Goal: Information Seeking & Learning: Learn about a topic

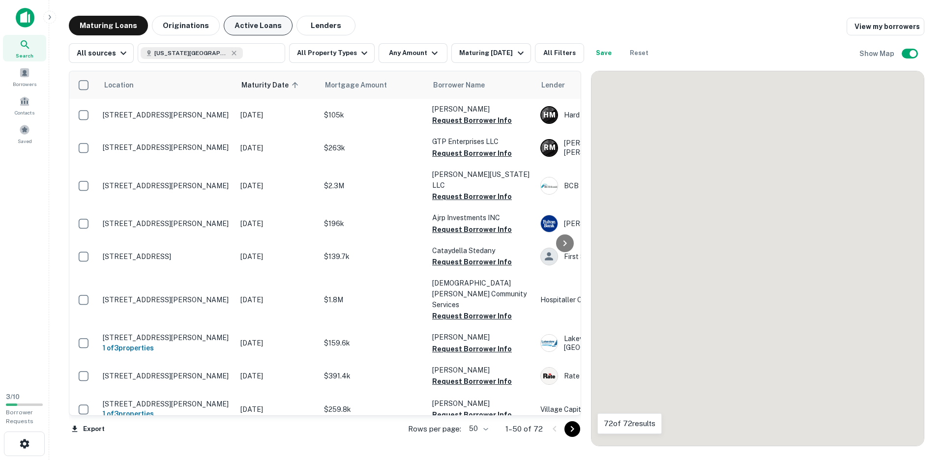
click at [248, 29] on button "Active Loans" at bounding box center [258, 26] width 69 height 20
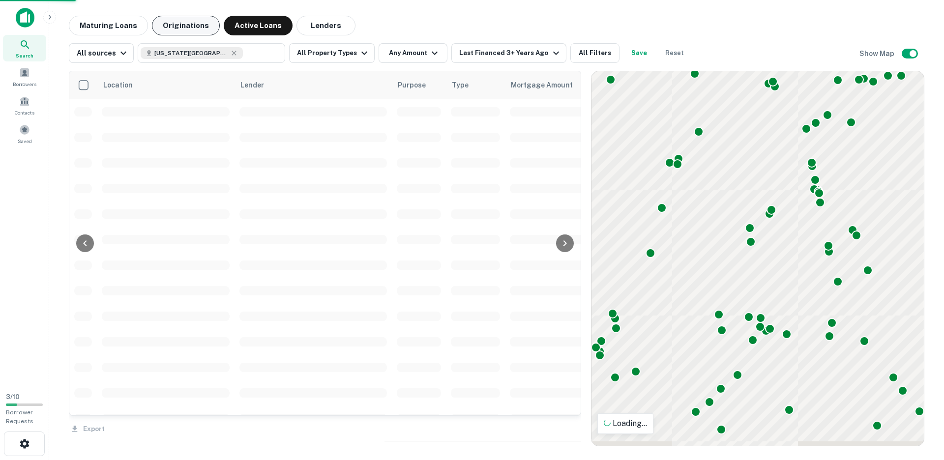
click at [159, 24] on button "Originations" at bounding box center [186, 26] width 68 height 20
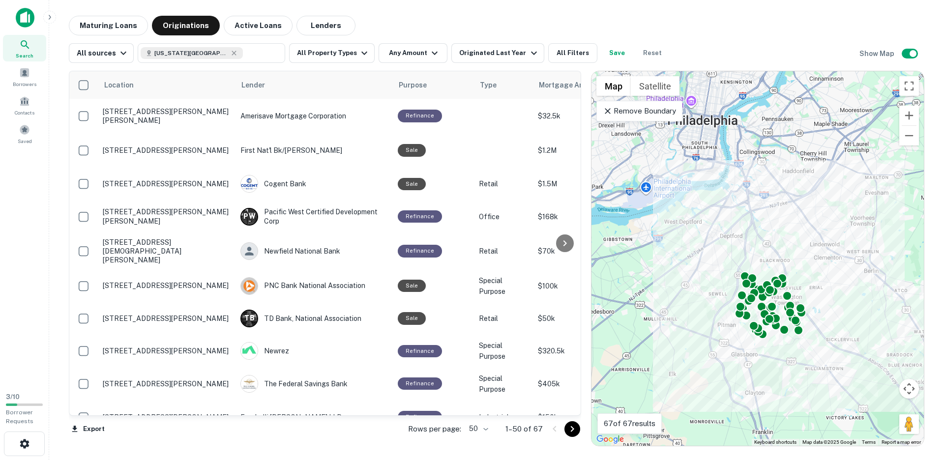
drag, startPoint x: 757, startPoint y: 302, endPoint x: 851, endPoint y: 314, distance: 94.7
click at [851, 314] on div "To activate drag with keyboard, press Alt + Enter. Once in keyboard drag state,…" at bounding box center [758, 258] width 332 height 375
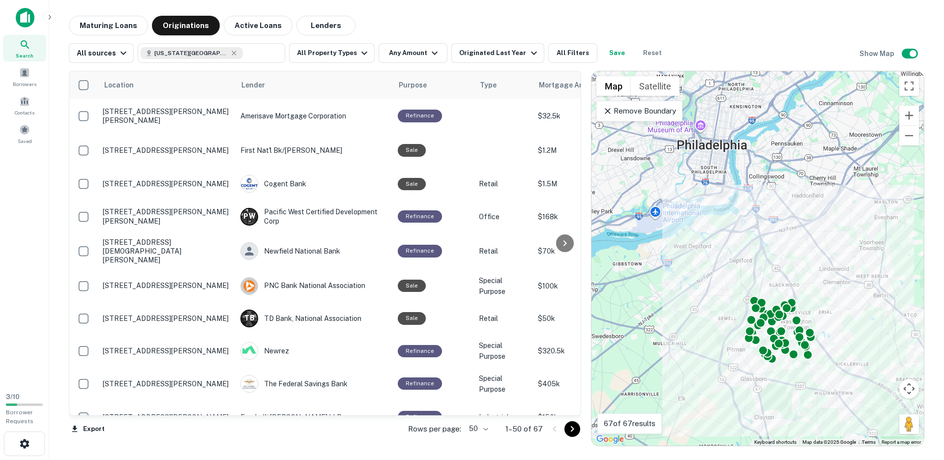
drag, startPoint x: 856, startPoint y: 332, endPoint x: 865, endPoint y: 356, distance: 25.8
click at [865, 356] on div "To activate drag with keyboard, press Alt + Enter. Once in keyboard drag state,…" at bounding box center [758, 258] width 332 height 375
click at [644, 104] on div "Remove Boundary" at bounding box center [639, 111] width 86 height 21
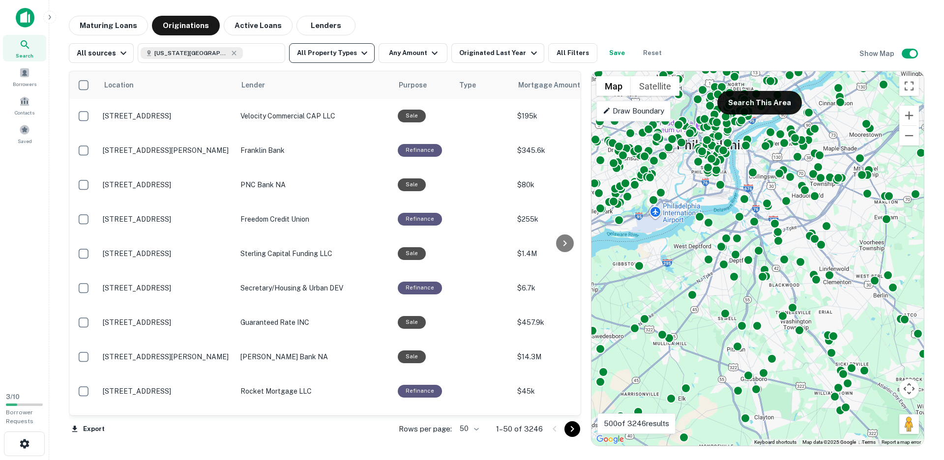
click at [346, 62] on button "All Property Types" at bounding box center [332, 53] width 86 height 20
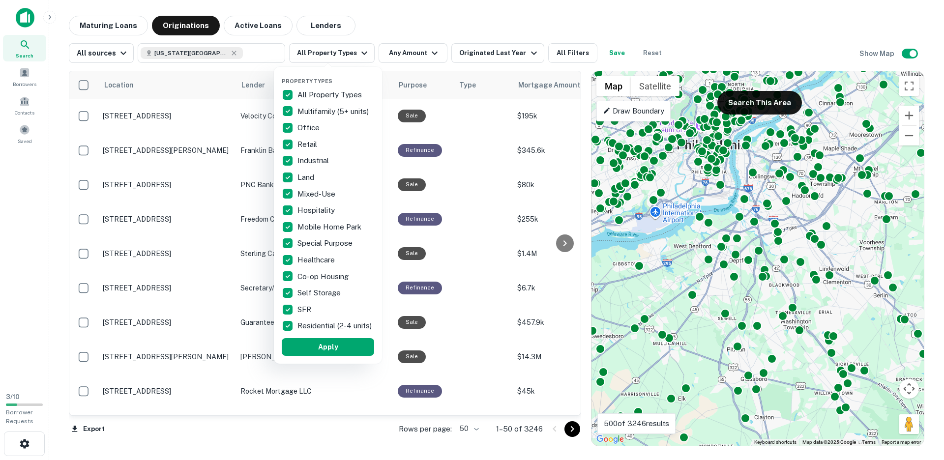
click at [307, 93] on p "All Property Types" at bounding box center [331, 95] width 66 height 12
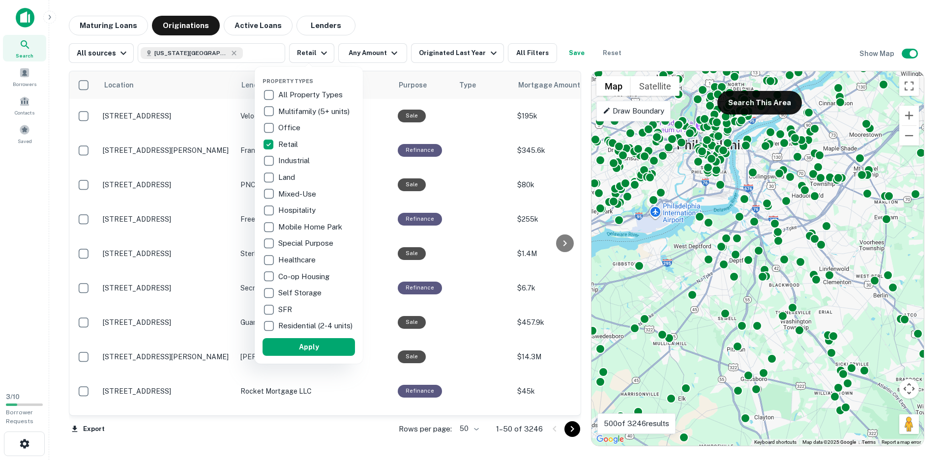
click at [374, 52] on div at bounding box center [472, 230] width 944 height 460
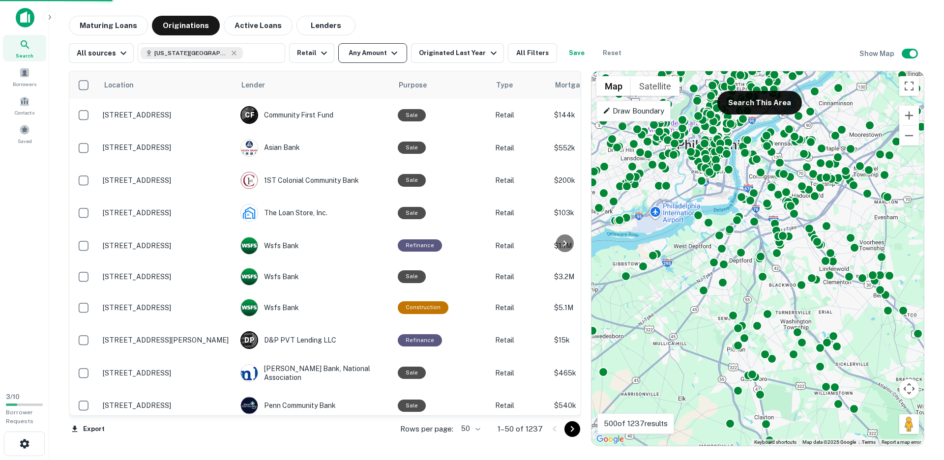
click at [375, 53] on button "Any Amount" at bounding box center [372, 53] width 69 height 20
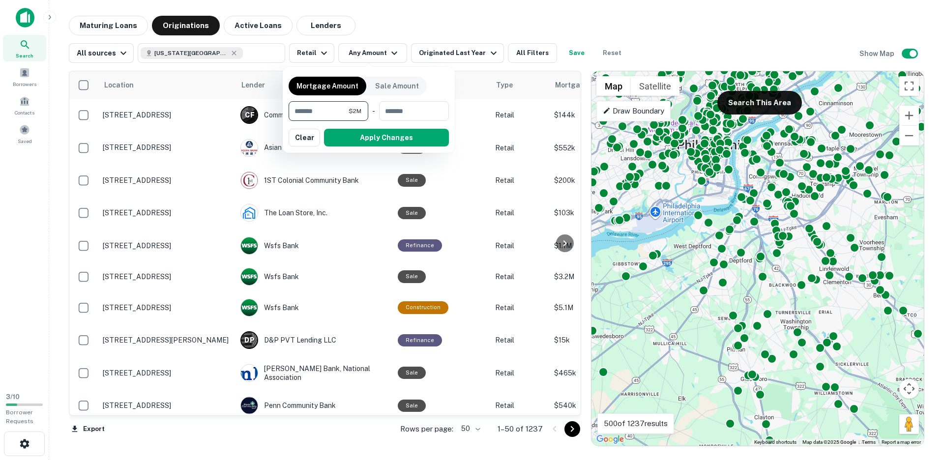
type input "*******"
click at [382, 142] on button "Apply Changes" at bounding box center [386, 138] width 125 height 18
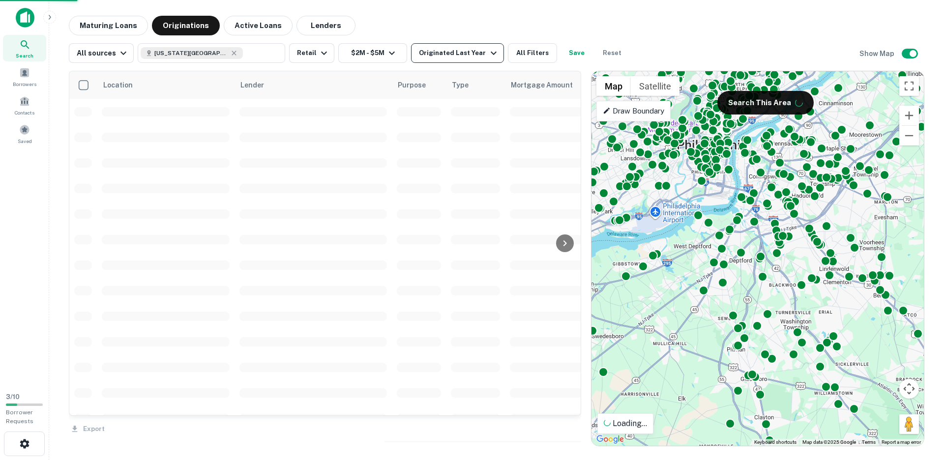
click at [464, 53] on div "Originated Last Year" at bounding box center [459, 53] width 80 height 12
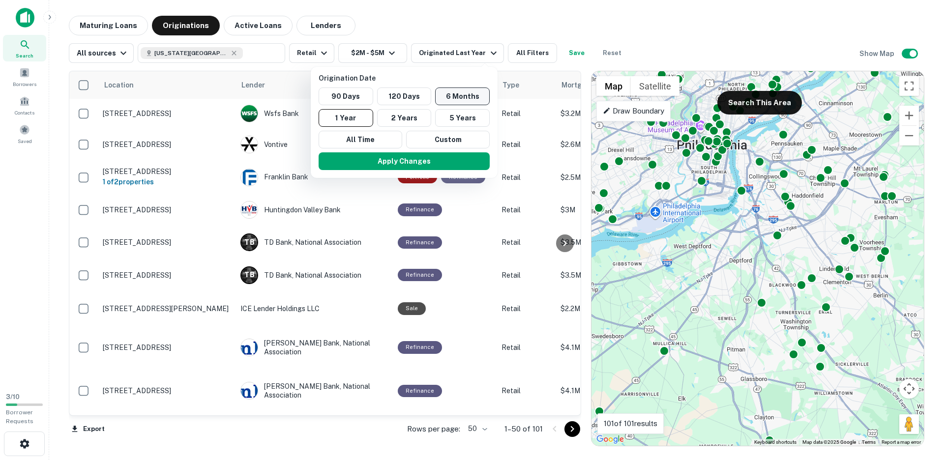
click at [463, 98] on button "6 Months" at bounding box center [462, 97] width 55 height 18
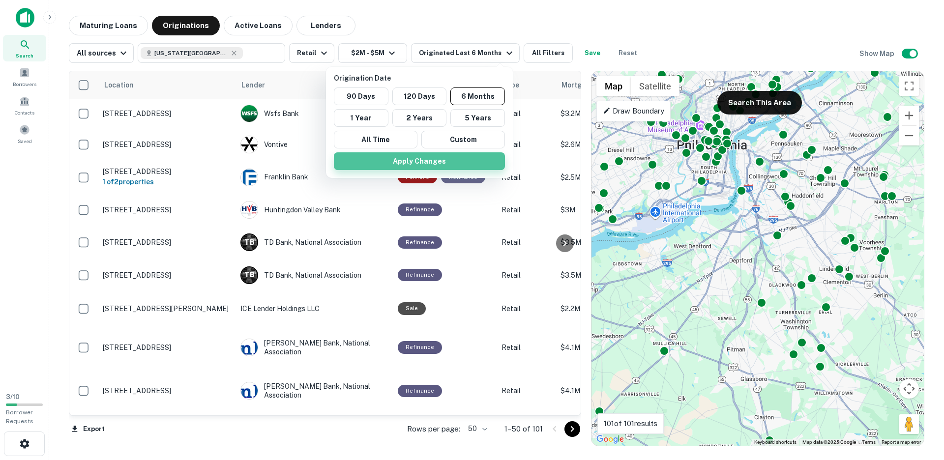
click at [435, 161] on button "Apply Changes" at bounding box center [419, 161] width 171 height 18
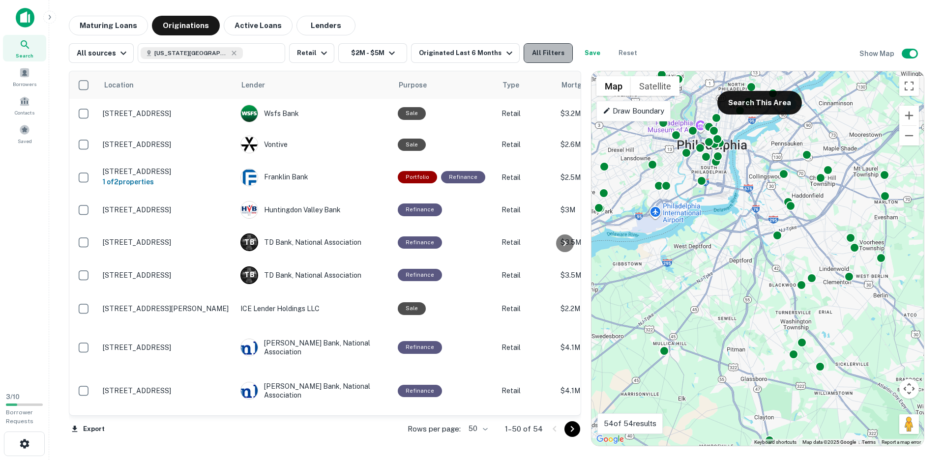
click at [524, 50] on button "All Filters" at bounding box center [548, 53] width 49 height 20
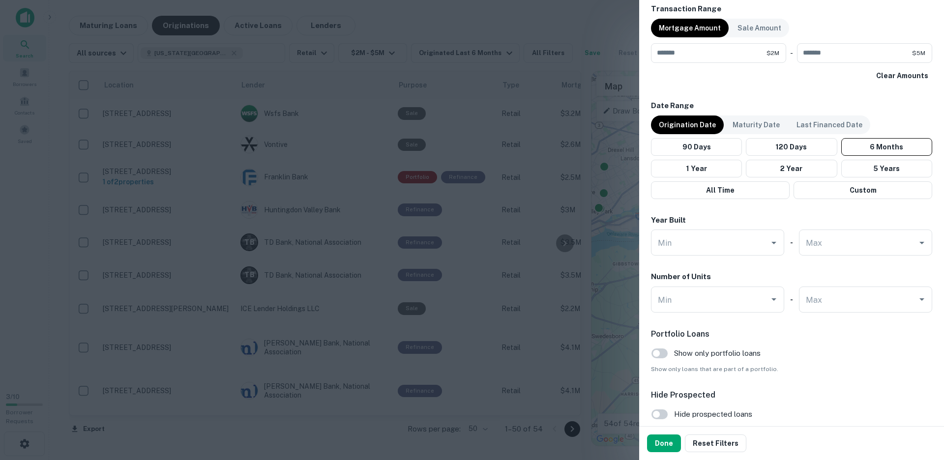
scroll to position [564, 0]
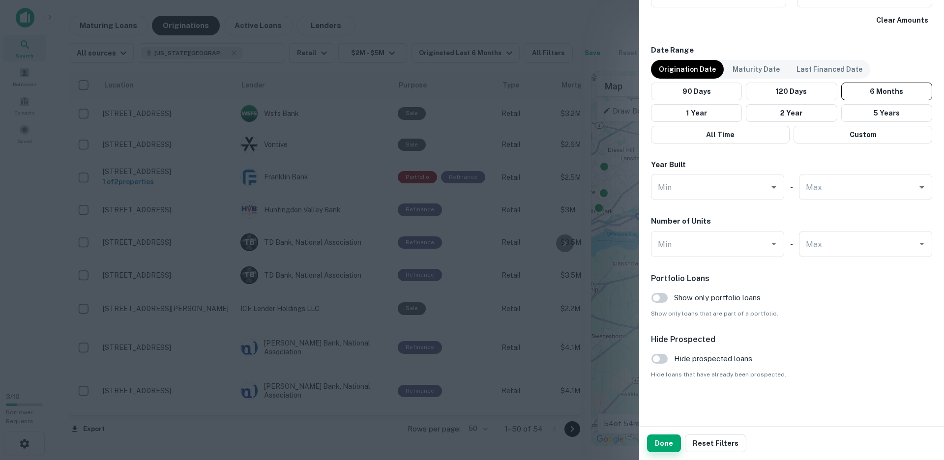
click at [664, 447] on button "Done" at bounding box center [664, 444] width 34 height 18
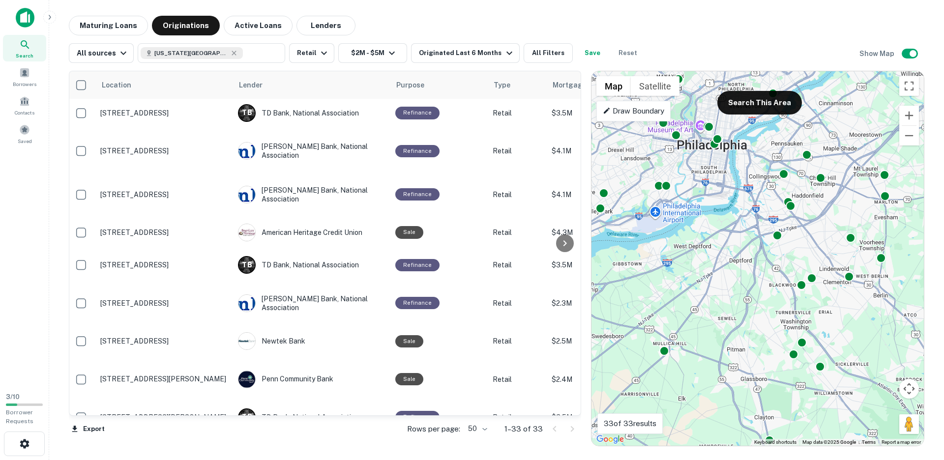
scroll to position [0, 2]
